Goal: Information Seeking & Learning: Check status

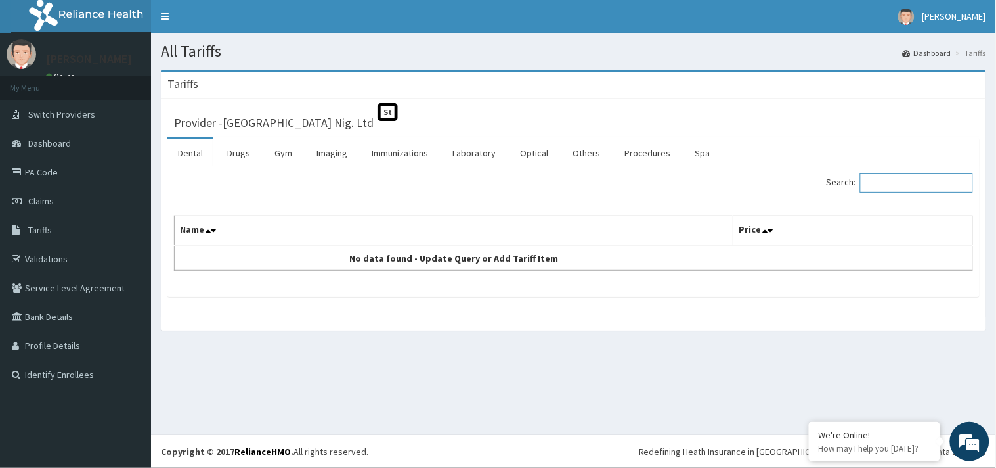
click at [894, 186] on input "Search:" at bounding box center [916, 183] width 113 height 20
paste input "PRV/10216/B"
type input "PRV/10216/B"
drag, startPoint x: 931, startPoint y: 185, endPoint x: 841, endPoint y: 189, distance: 89.4
click at [841, 189] on label "Search: PRV/10216/B" at bounding box center [900, 183] width 146 height 20
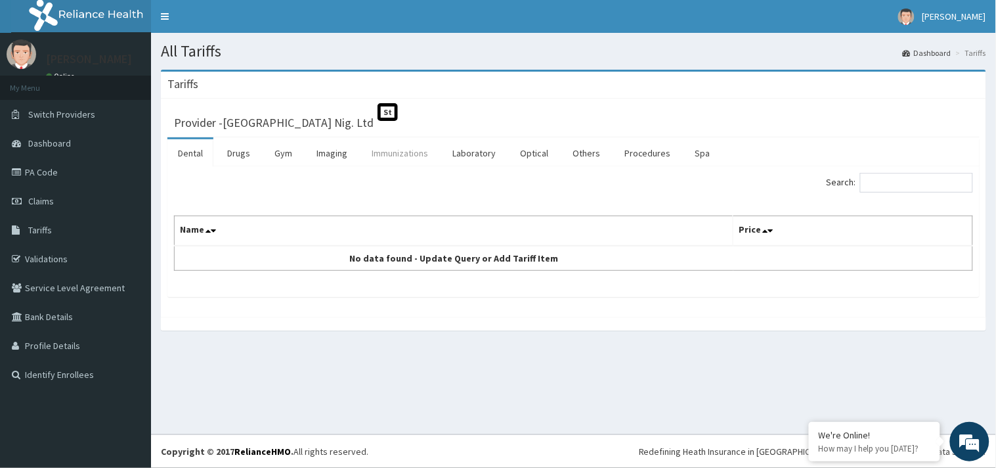
drag, startPoint x: 910, startPoint y: 185, endPoint x: 430, endPoint y: 165, distance: 480.5
click at [430, 165] on link "Immunizations" at bounding box center [400, 153] width 78 height 28
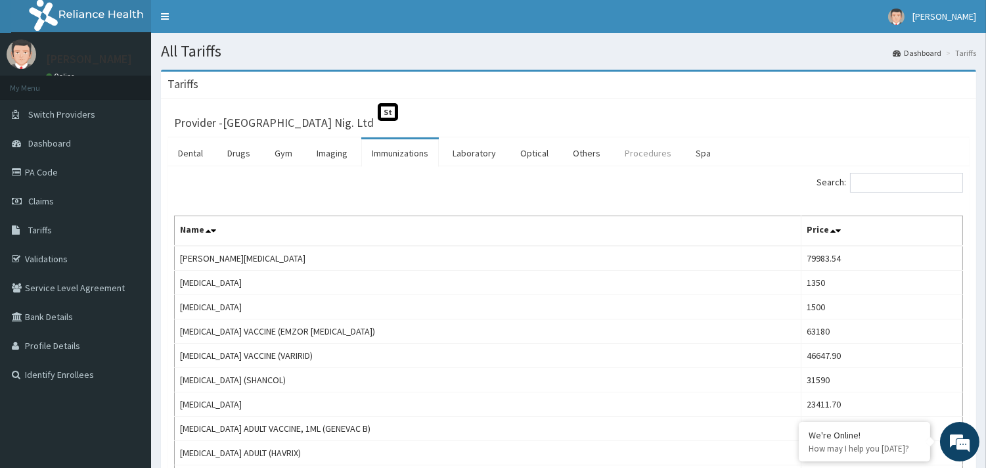
click at [642, 158] on link "Procedures" at bounding box center [648, 153] width 68 height 28
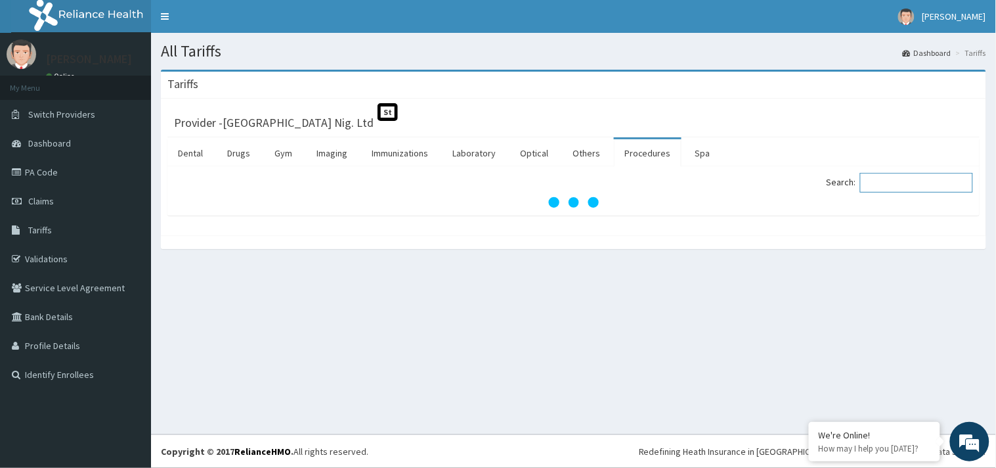
click at [905, 187] on input "Search:" at bounding box center [916, 183] width 113 height 20
paste input "[MEDICAL_DATA]"
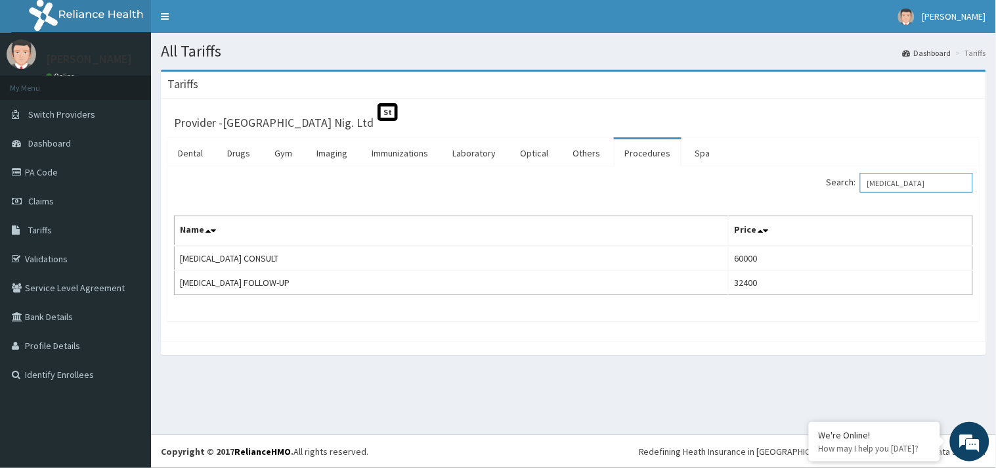
type input "[MEDICAL_DATA]"
